Goal: Understand process/instructions

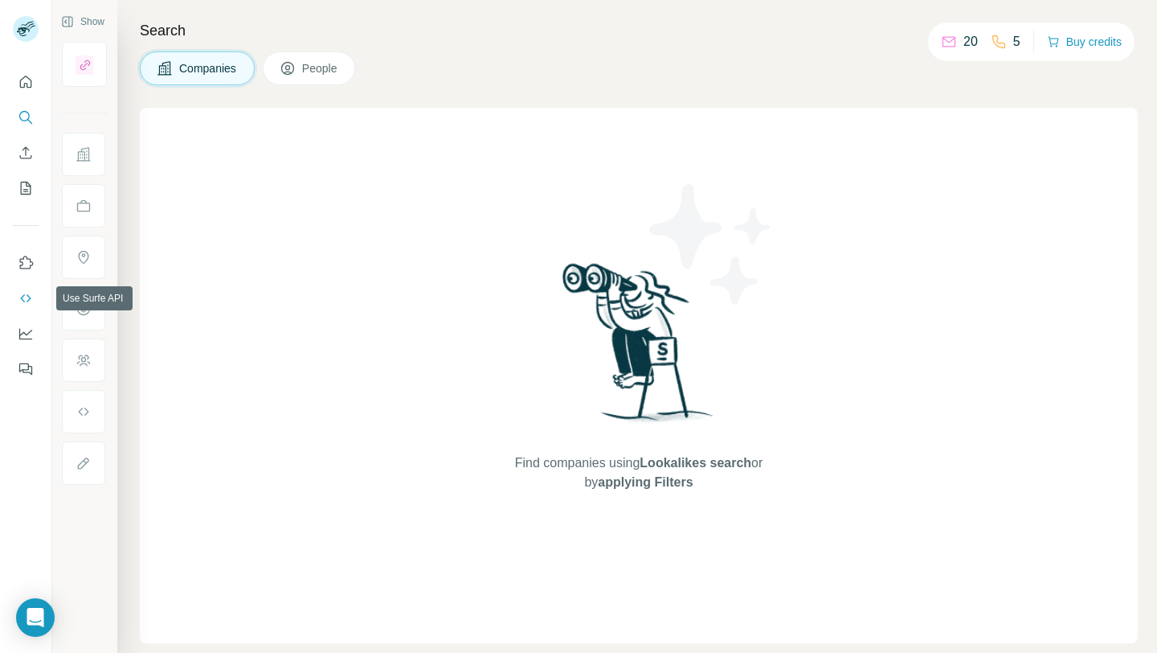
click at [27, 297] on icon "Use Surfe API" at bounding box center [26, 298] width 16 height 16
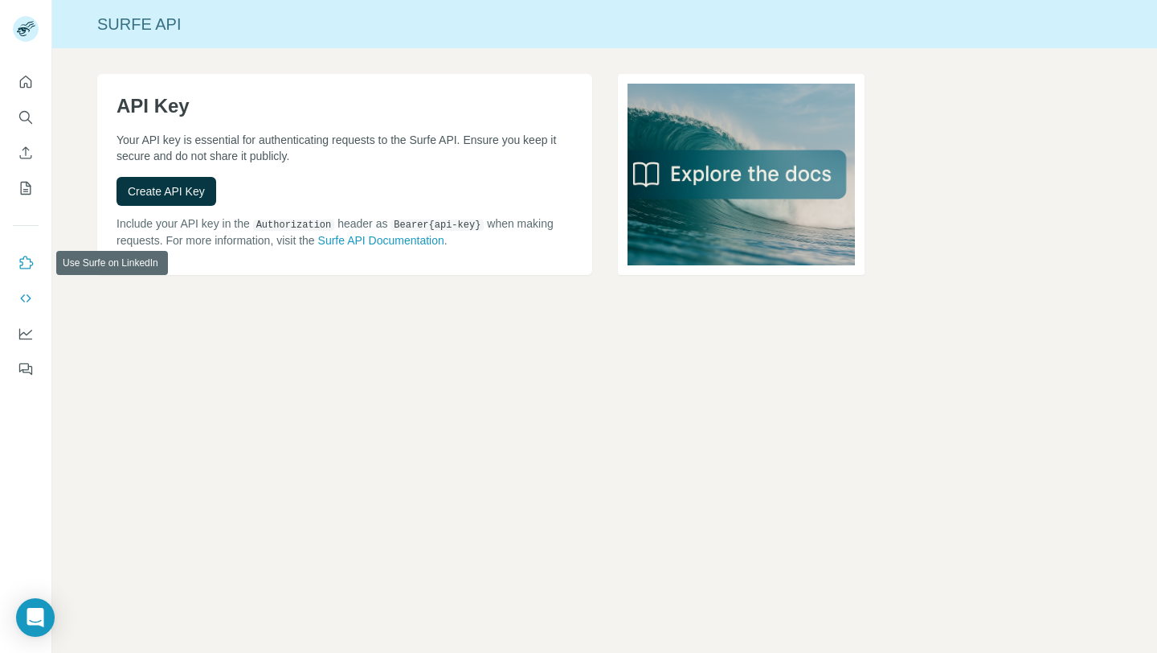
click at [29, 262] on icon "Use Surfe on LinkedIn" at bounding box center [26, 263] width 16 height 16
